Goal: Information Seeking & Learning: Learn about a topic

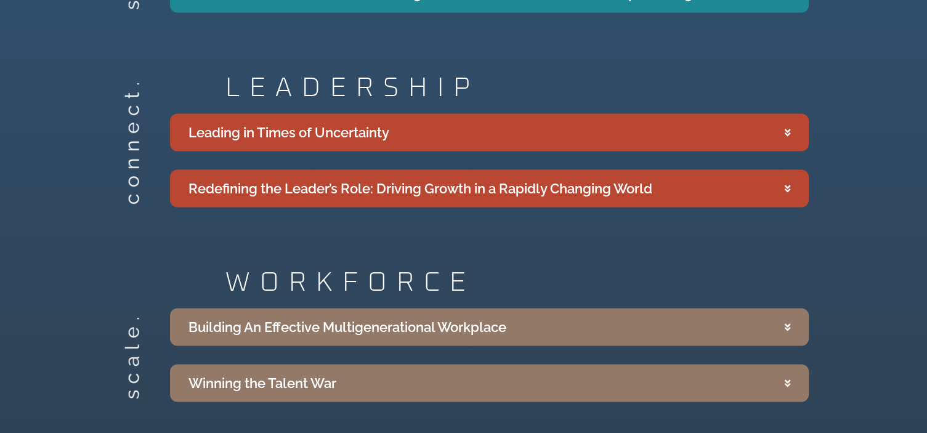
scroll to position [2245, 0]
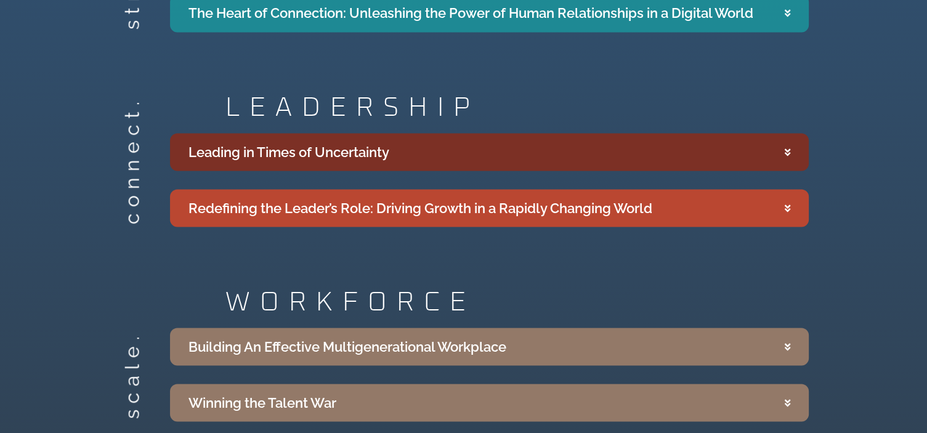
click at [784, 146] on summary "Leading in Times of Uncertainty" at bounding box center [489, 152] width 639 height 38
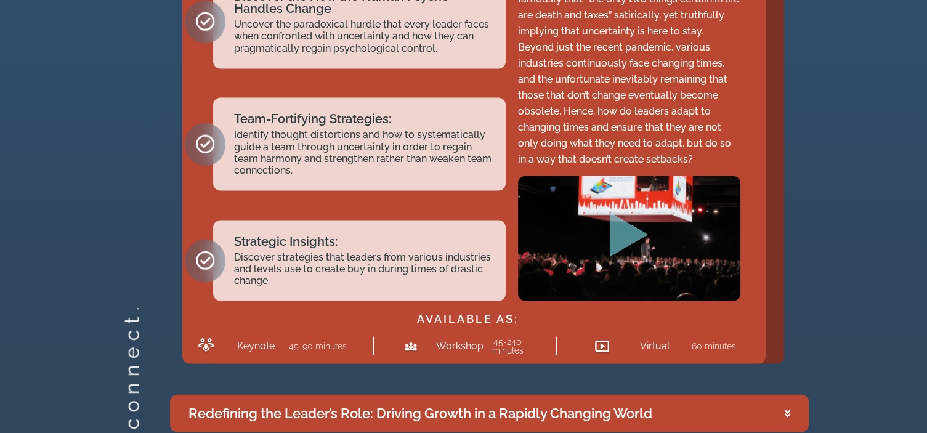
scroll to position [2686, 0]
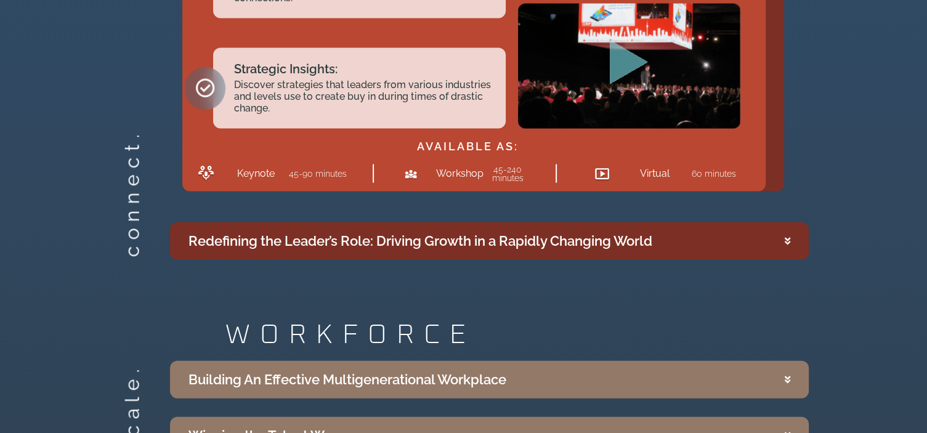
click at [773, 222] on summary "Redefining the Leader’s Role: Driving Growth in a Rapidly Changing World" at bounding box center [489, 241] width 639 height 38
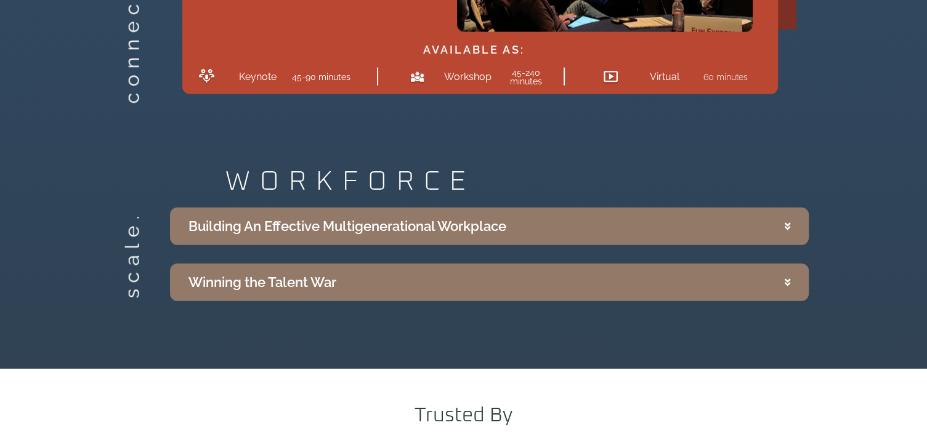
scroll to position [3032, 0]
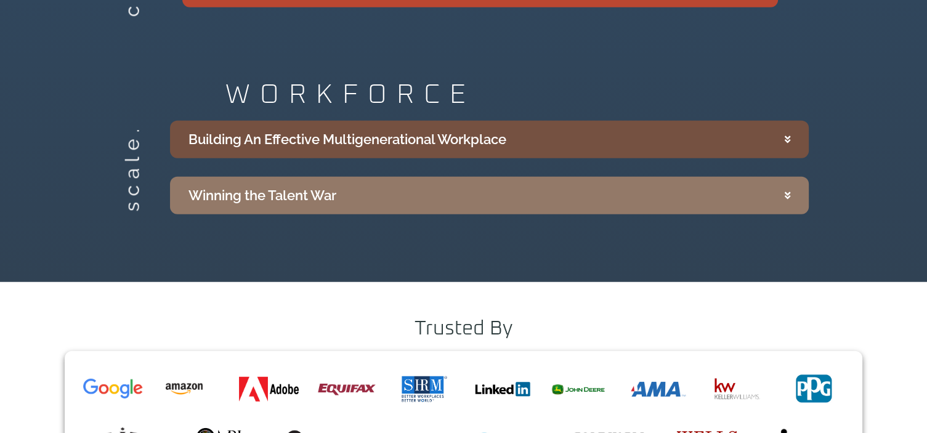
click at [556, 139] on summary "Building An Effective Multigenerational Workplace" at bounding box center [489, 140] width 639 height 38
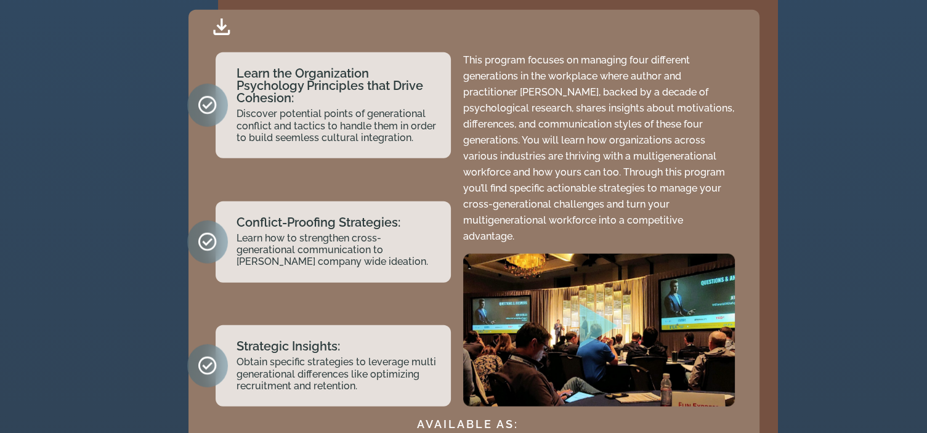
scroll to position [3234, 0]
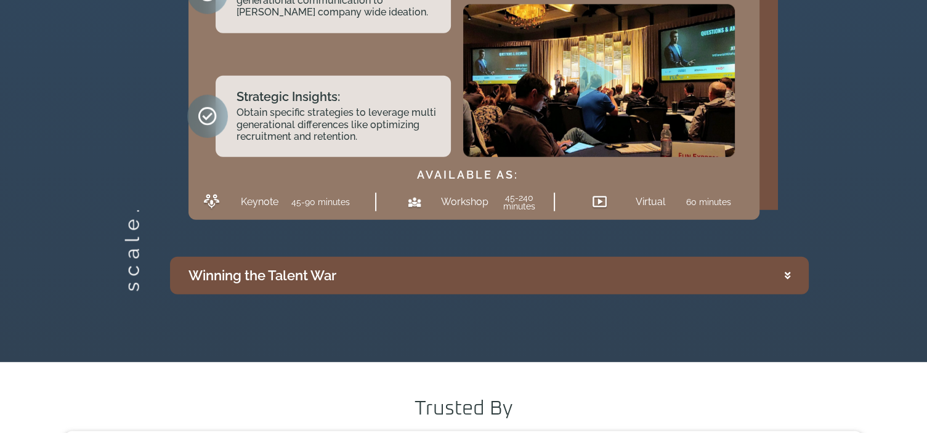
click at [584, 257] on summary "Winning the Talent War" at bounding box center [489, 276] width 639 height 38
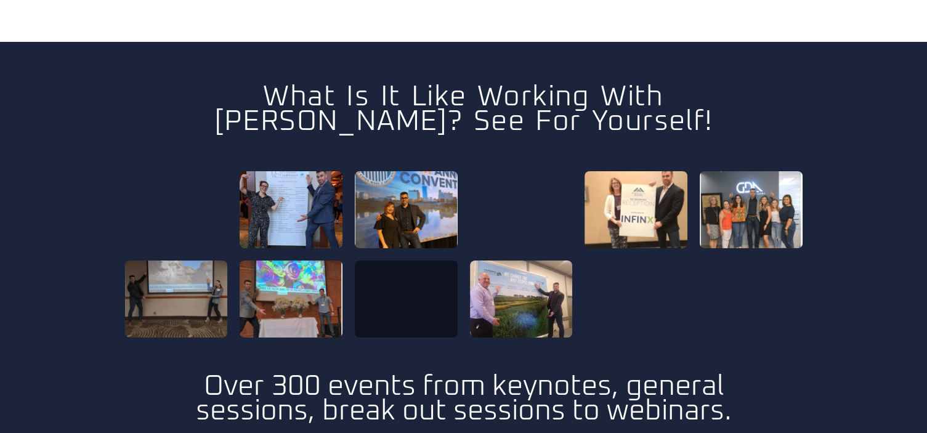
scroll to position [4912, 0]
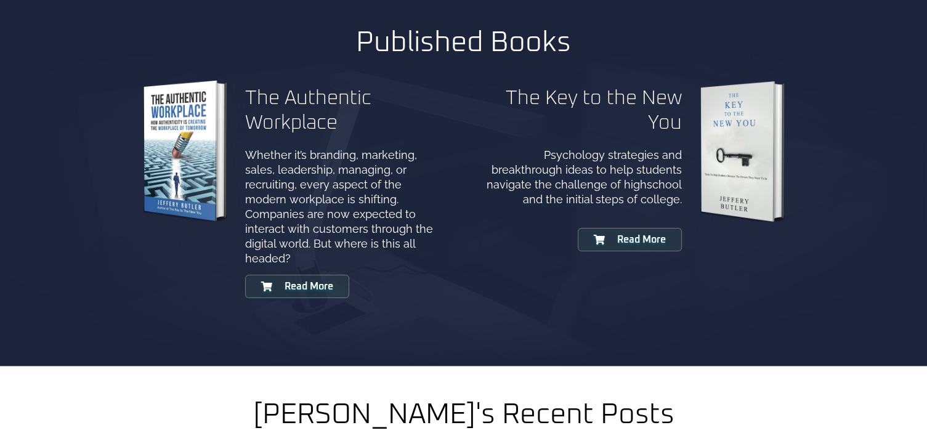
click at [456, 271] on div "Published Books The Authentic Workplace Whether it’s branding, marketing, sales…" at bounding box center [464, 174] width 678 height 298
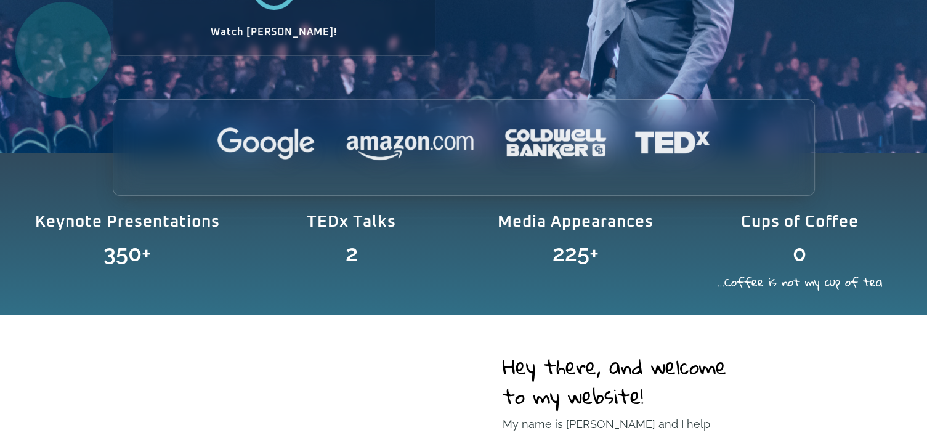
scroll to position [0, 0]
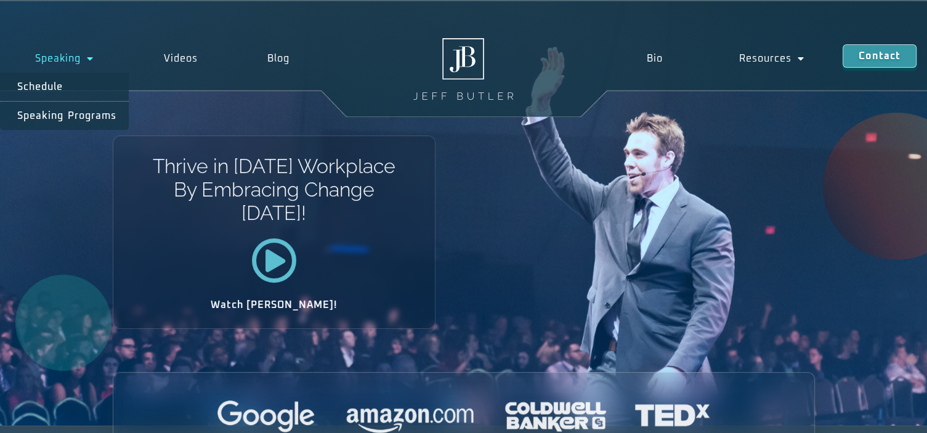
click at [86, 57] on span "Menu" at bounding box center [87, 58] width 13 height 22
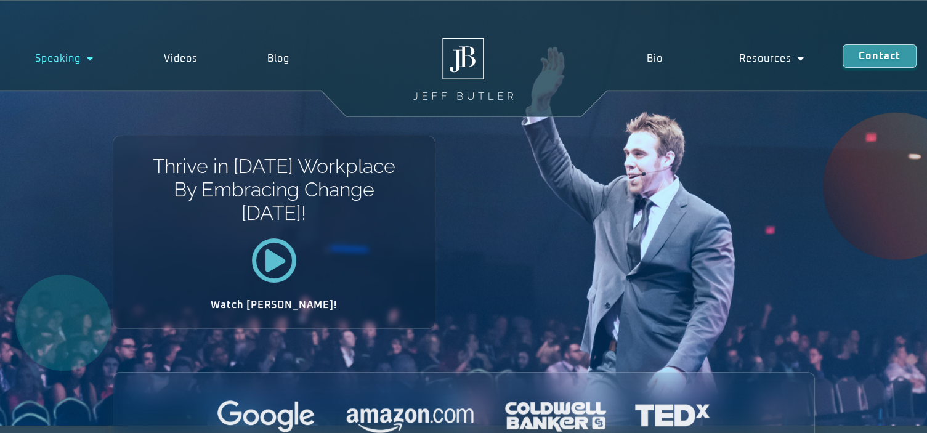
click at [87, 62] on span "Menu" at bounding box center [87, 58] width 13 height 22
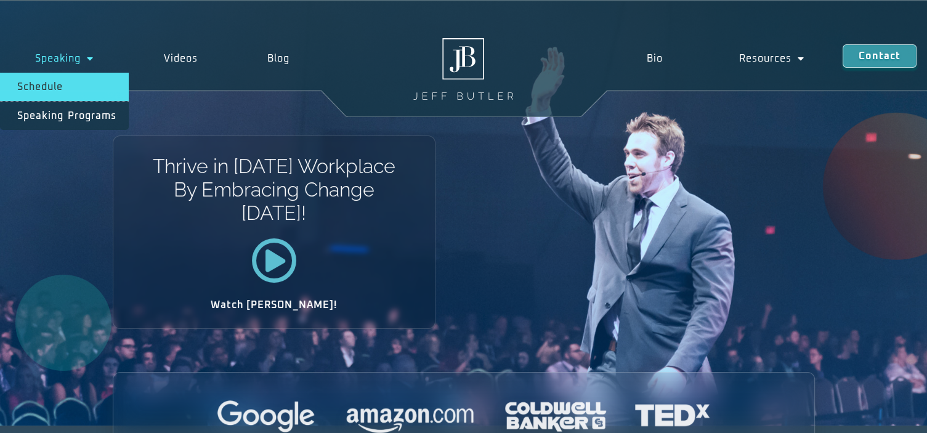
click at [71, 81] on link "Schedule" at bounding box center [64, 87] width 129 height 28
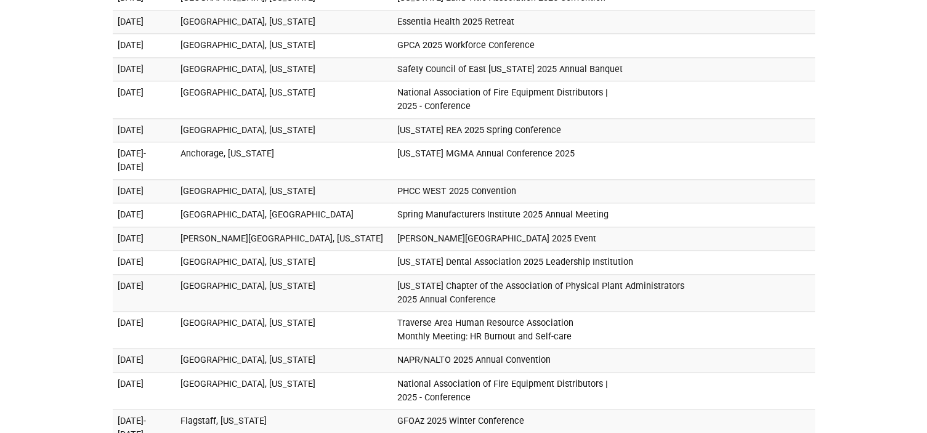
scroll to position [859, 0]
